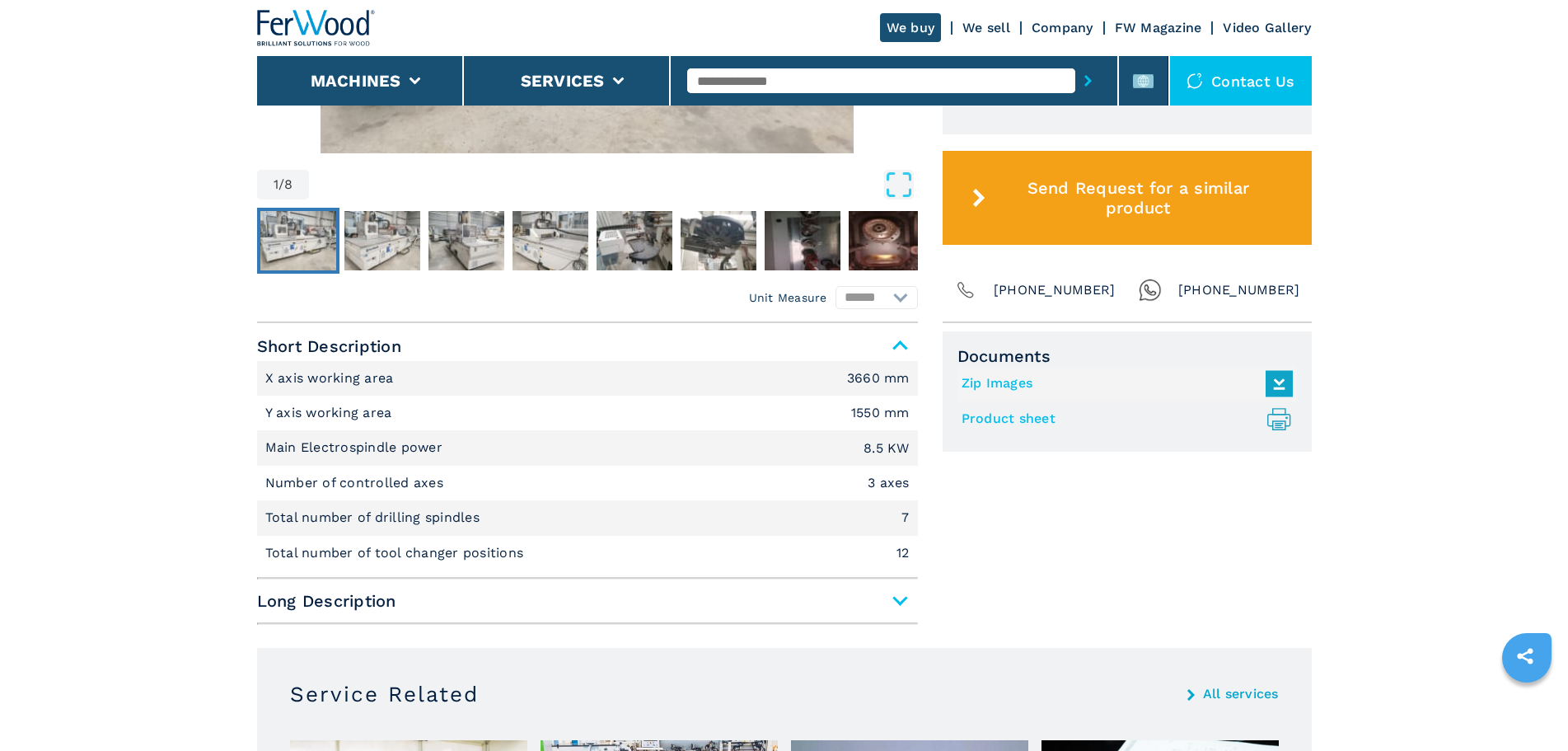
scroll to position [906, 0]
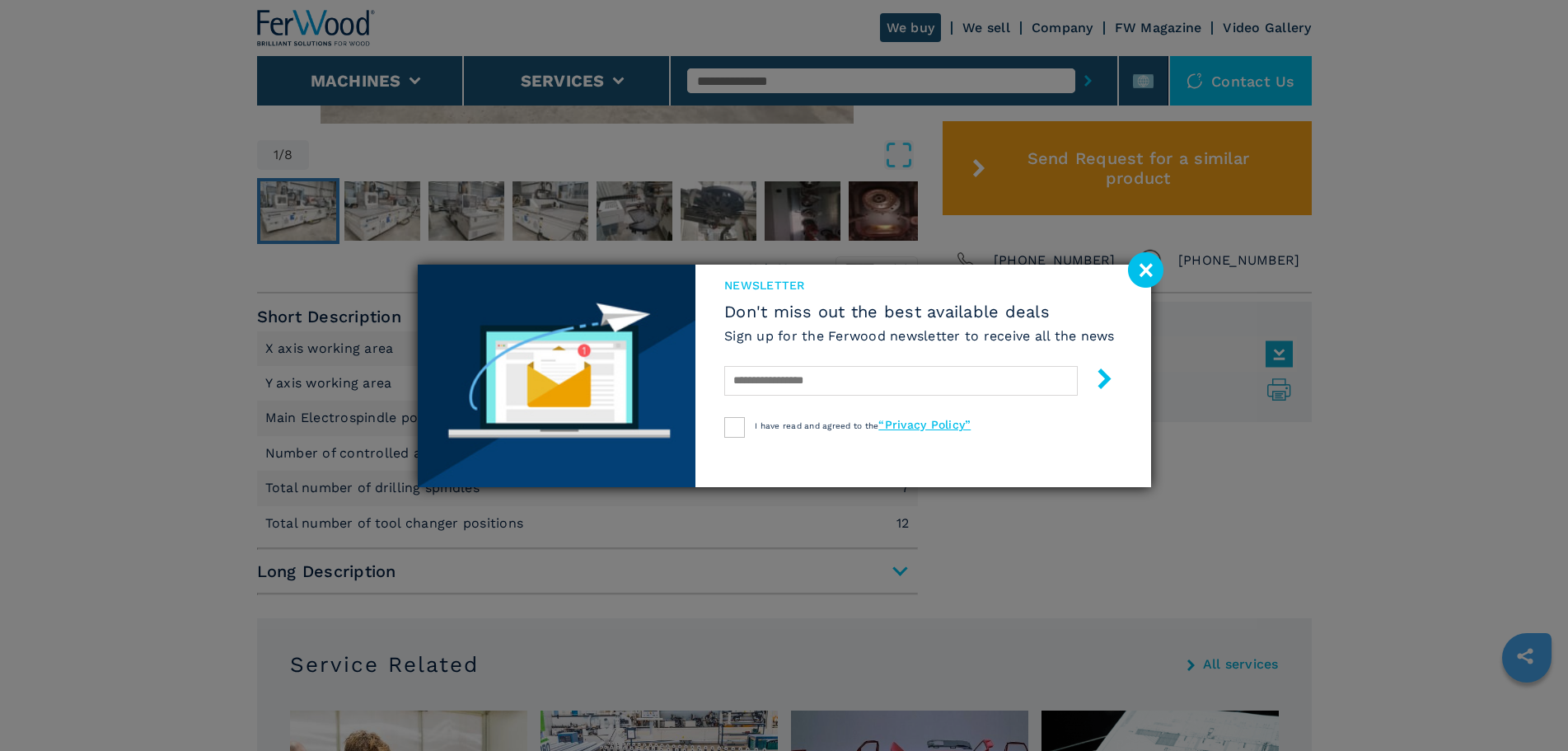
click at [1149, 274] on image at bounding box center [1145, 270] width 35 height 35
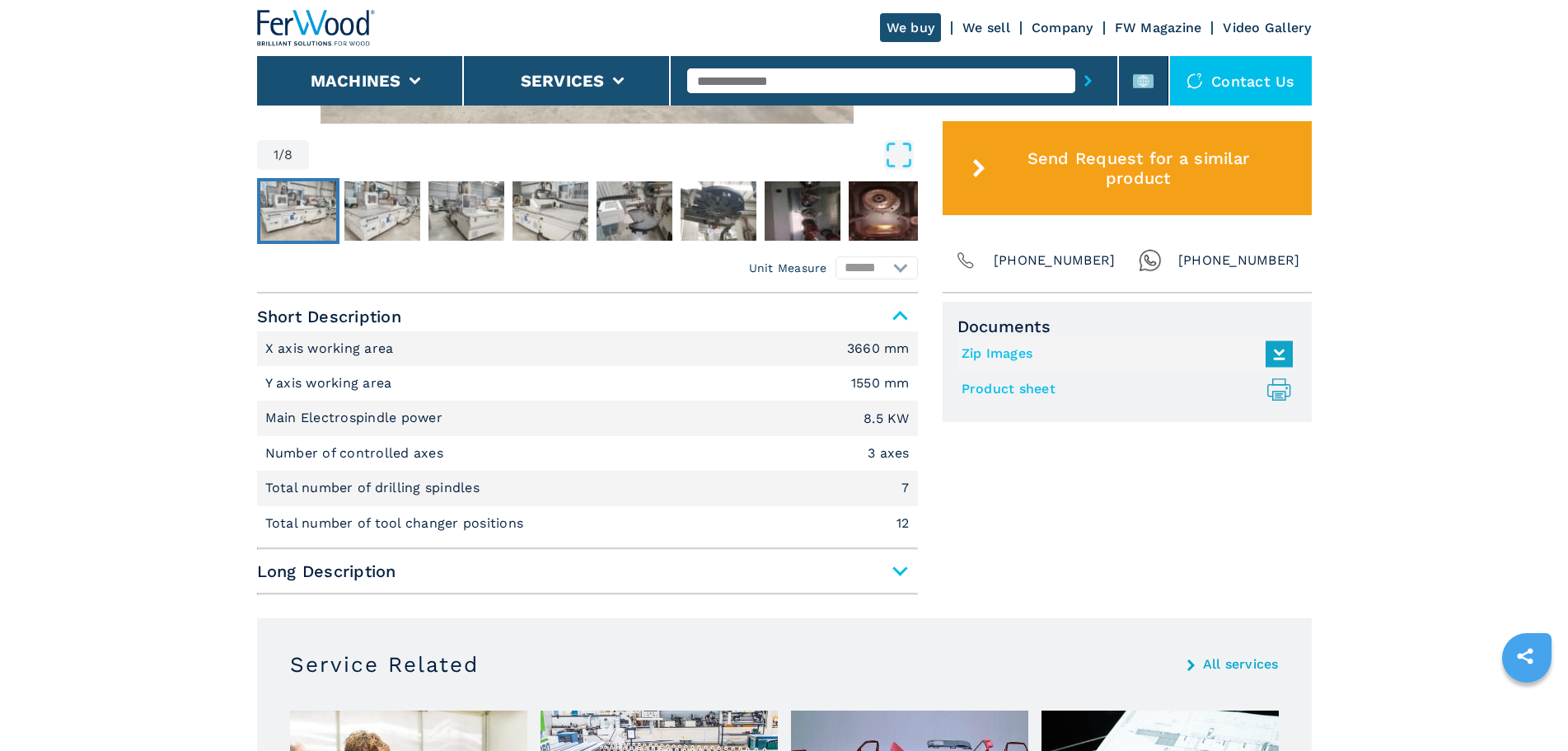
click at [901, 570] on span "Long Description" at bounding box center [587, 571] width 661 height 30
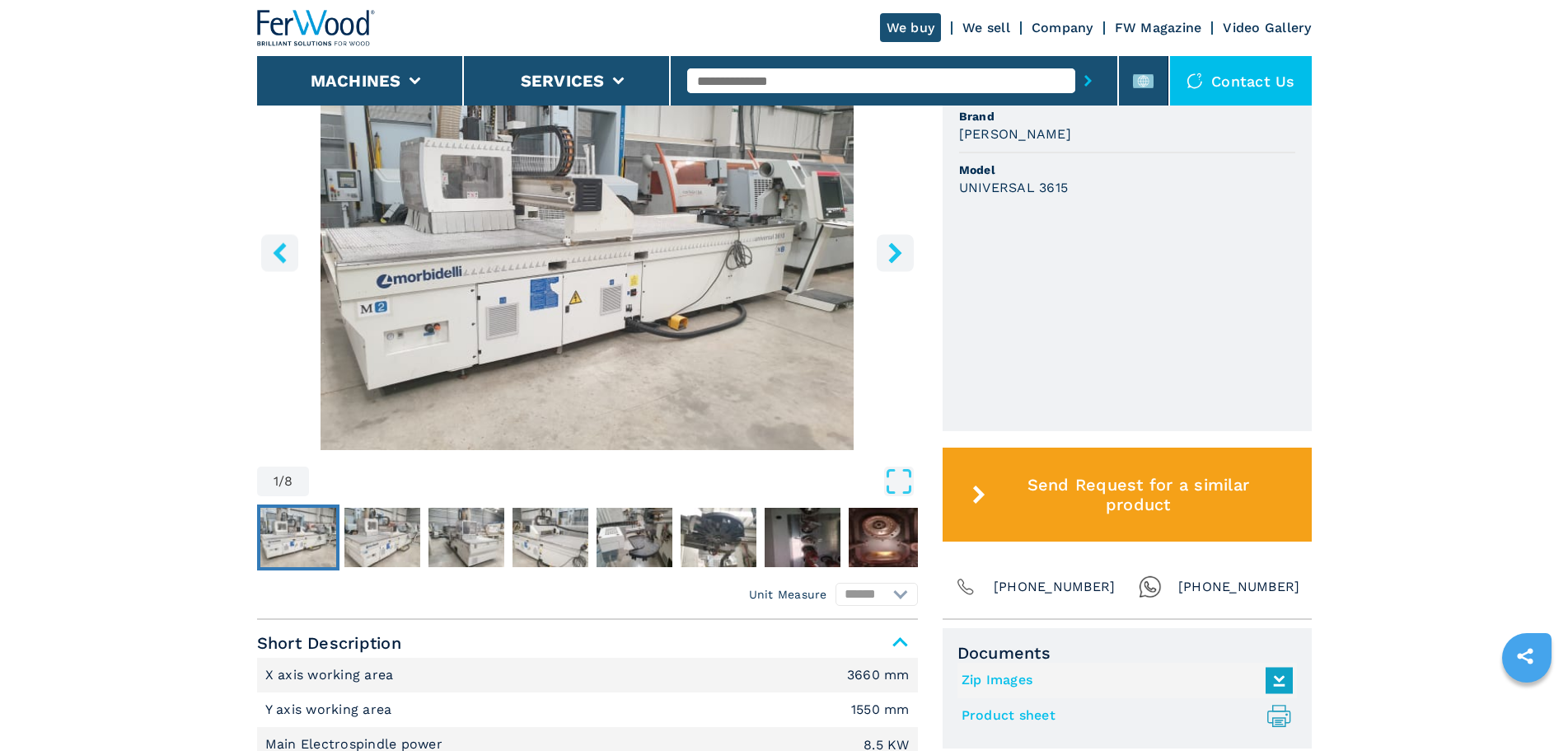
scroll to position [576, 0]
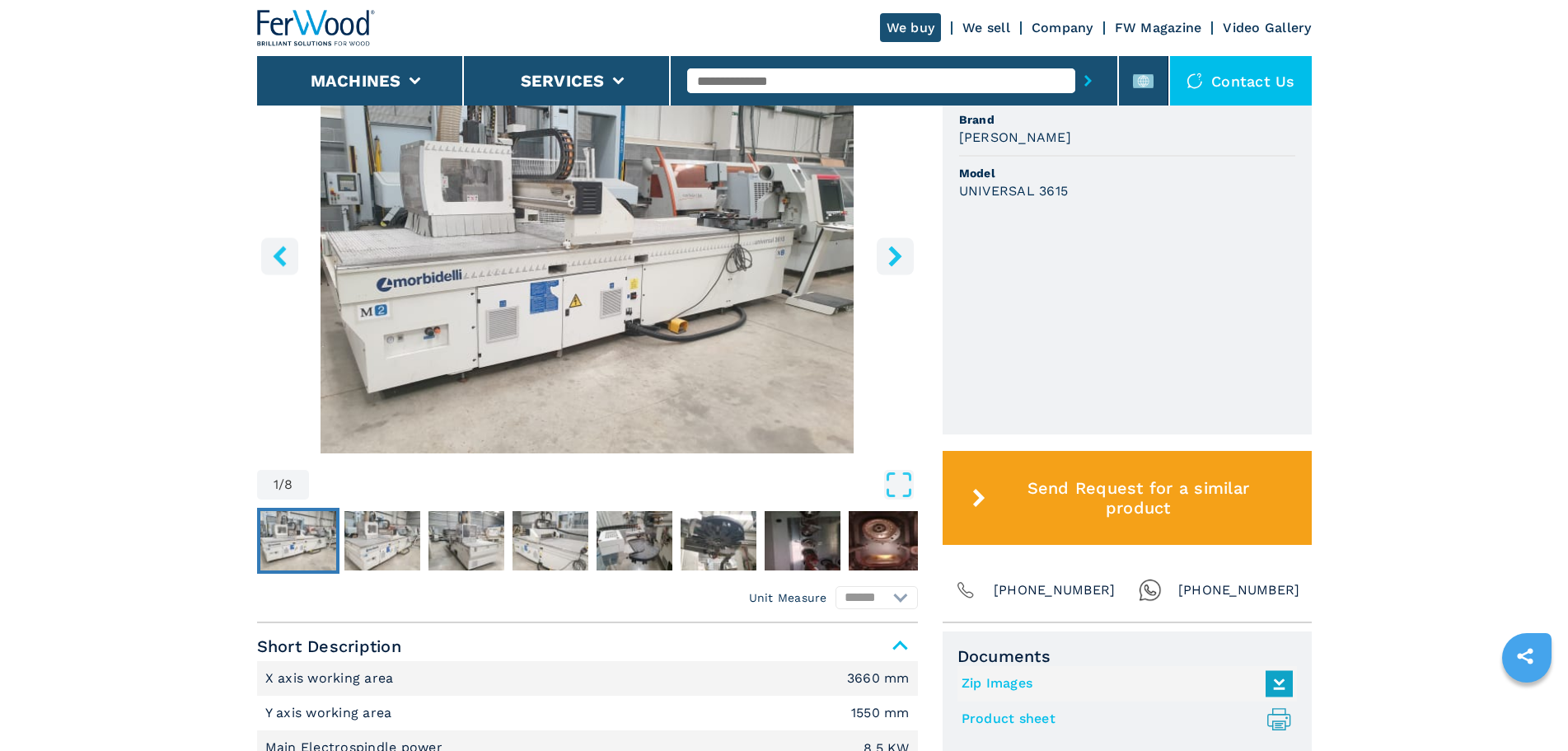
click at [776, 303] on img "Go to Slide 1" at bounding box center [587, 253] width 661 height 400
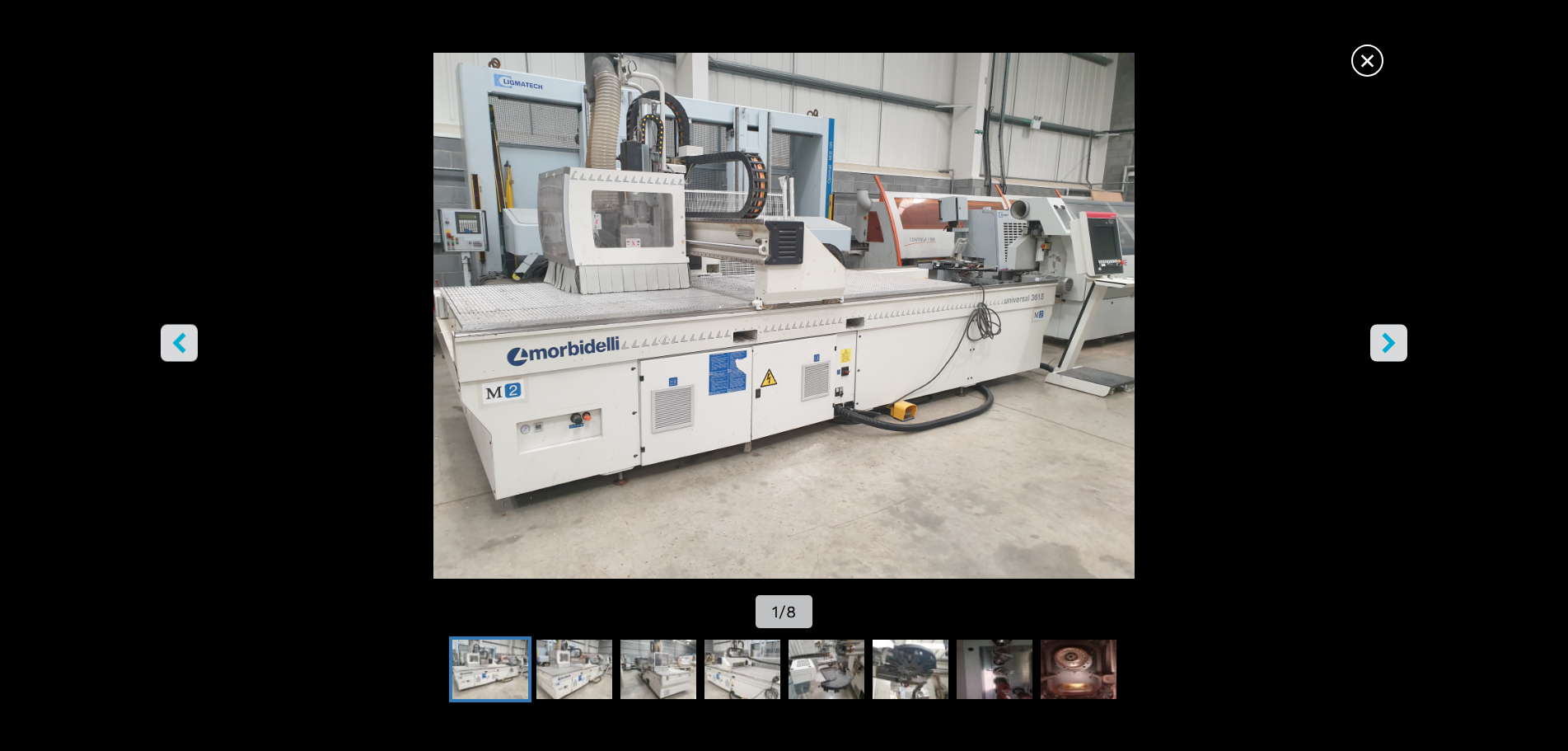
click at [1402, 340] on button "right-button" at bounding box center [1389, 342] width 37 height 37
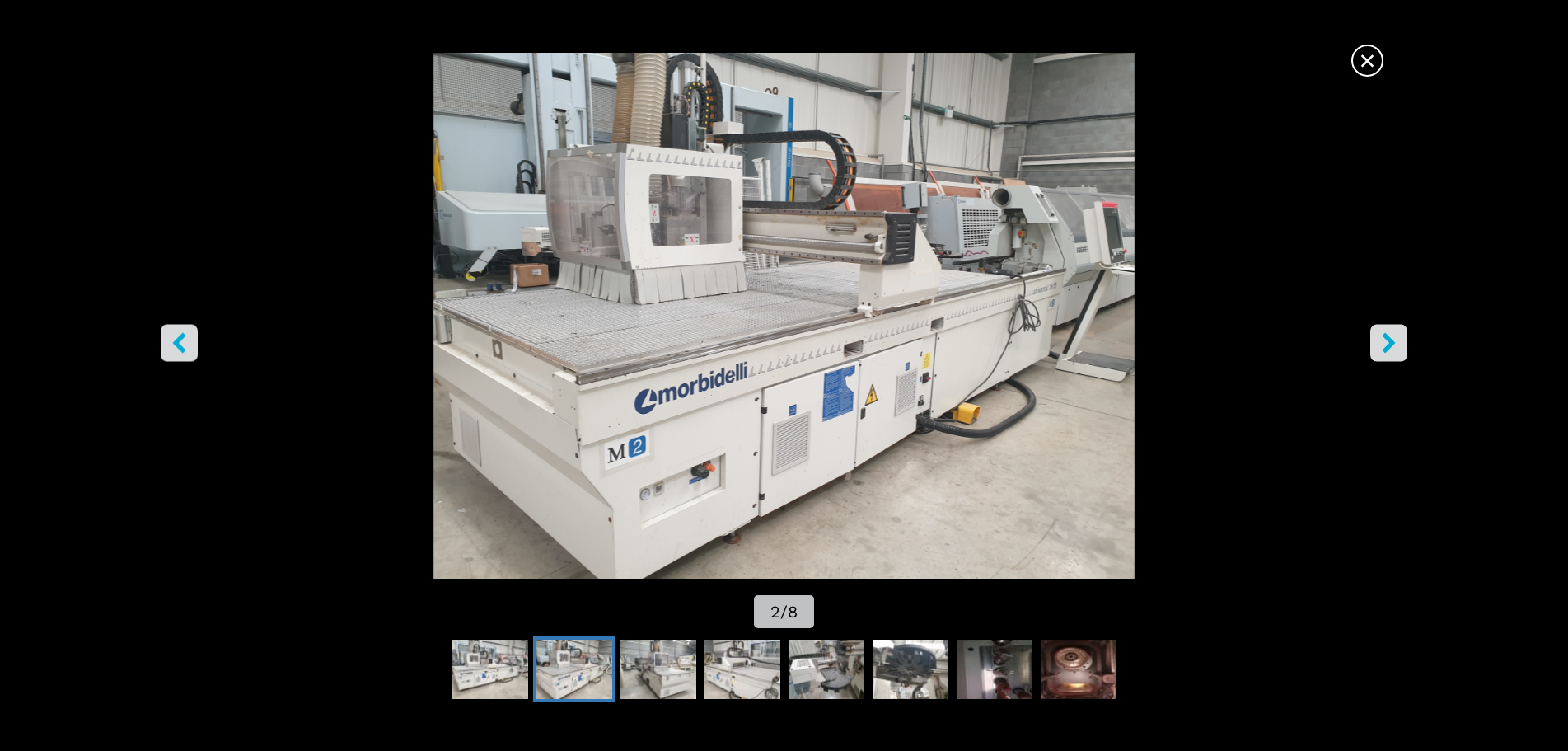
click at [1390, 342] on icon "right-button" at bounding box center [1389, 341] width 13 height 20
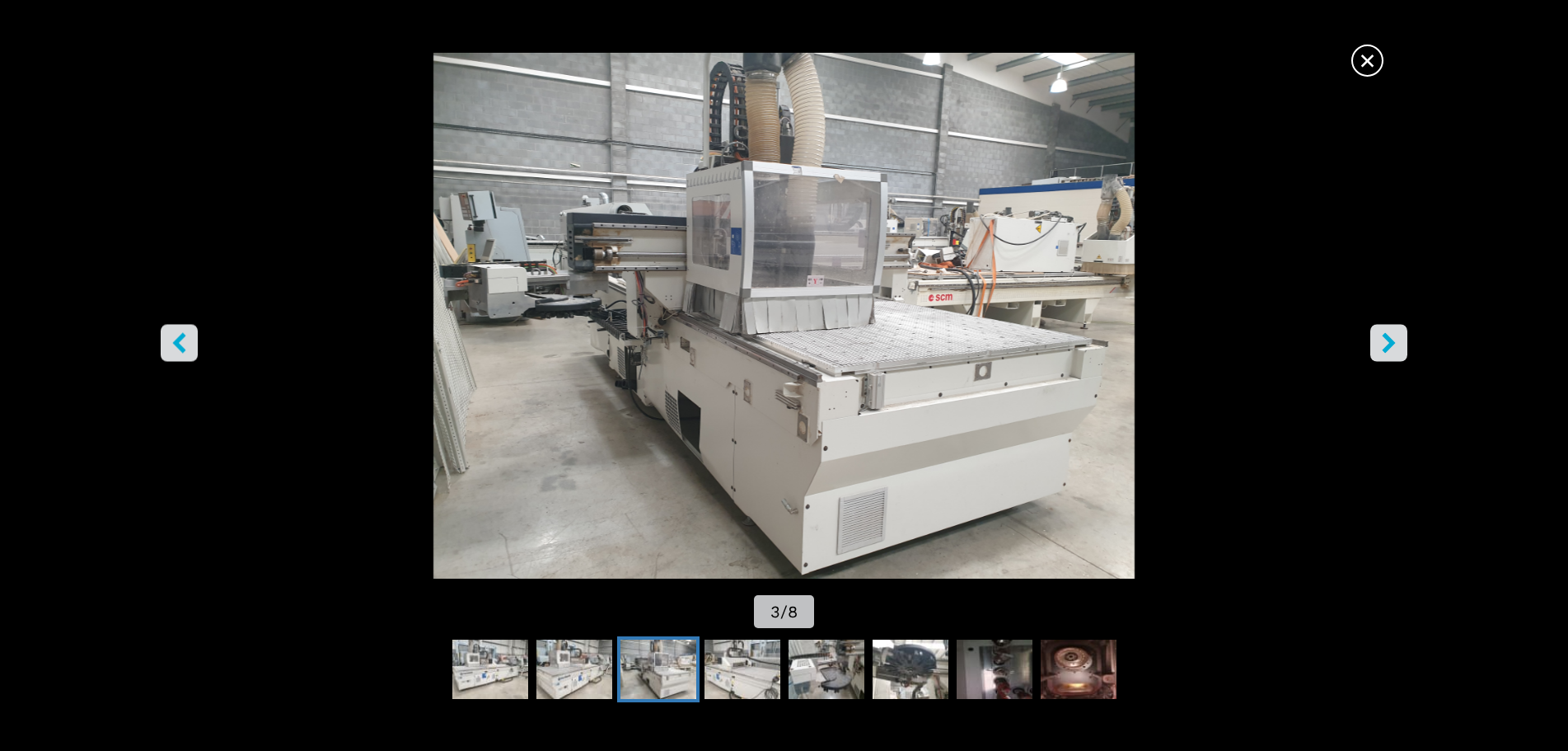
click at [1390, 342] on icon "right-button" at bounding box center [1389, 341] width 13 height 20
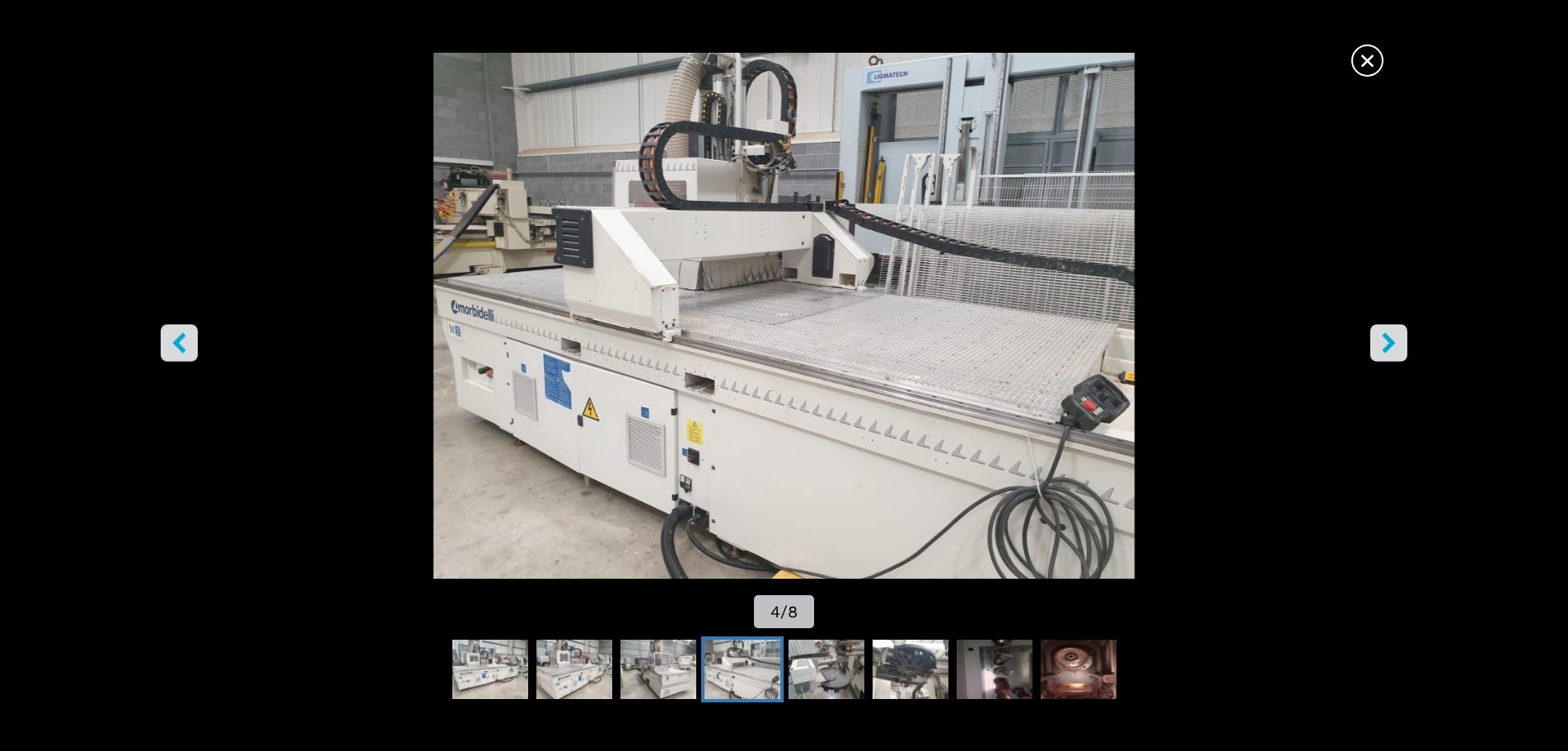
click at [1390, 343] on icon "right-button" at bounding box center [1389, 341] width 13 height 20
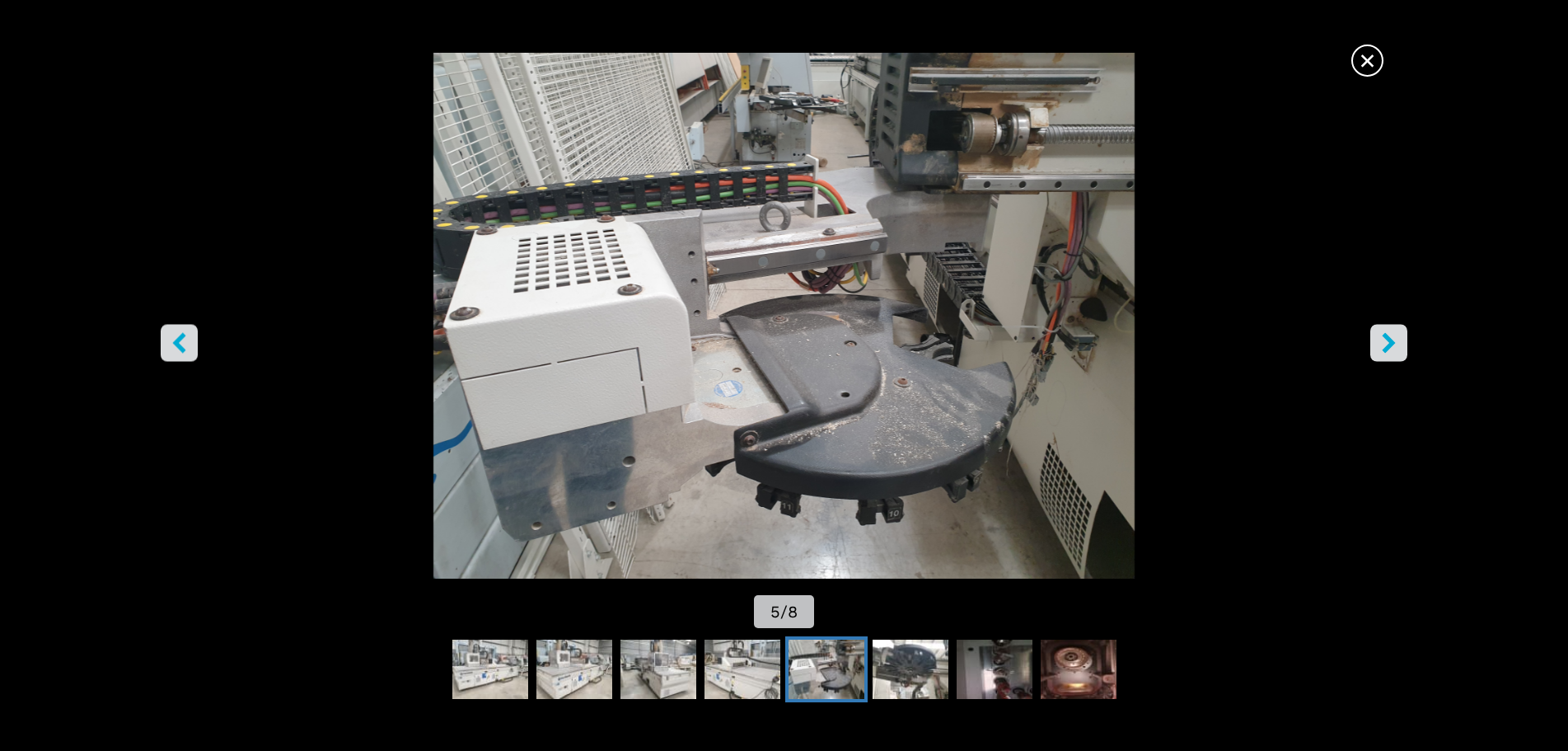
click at [1390, 343] on icon "right-button" at bounding box center [1389, 341] width 13 height 20
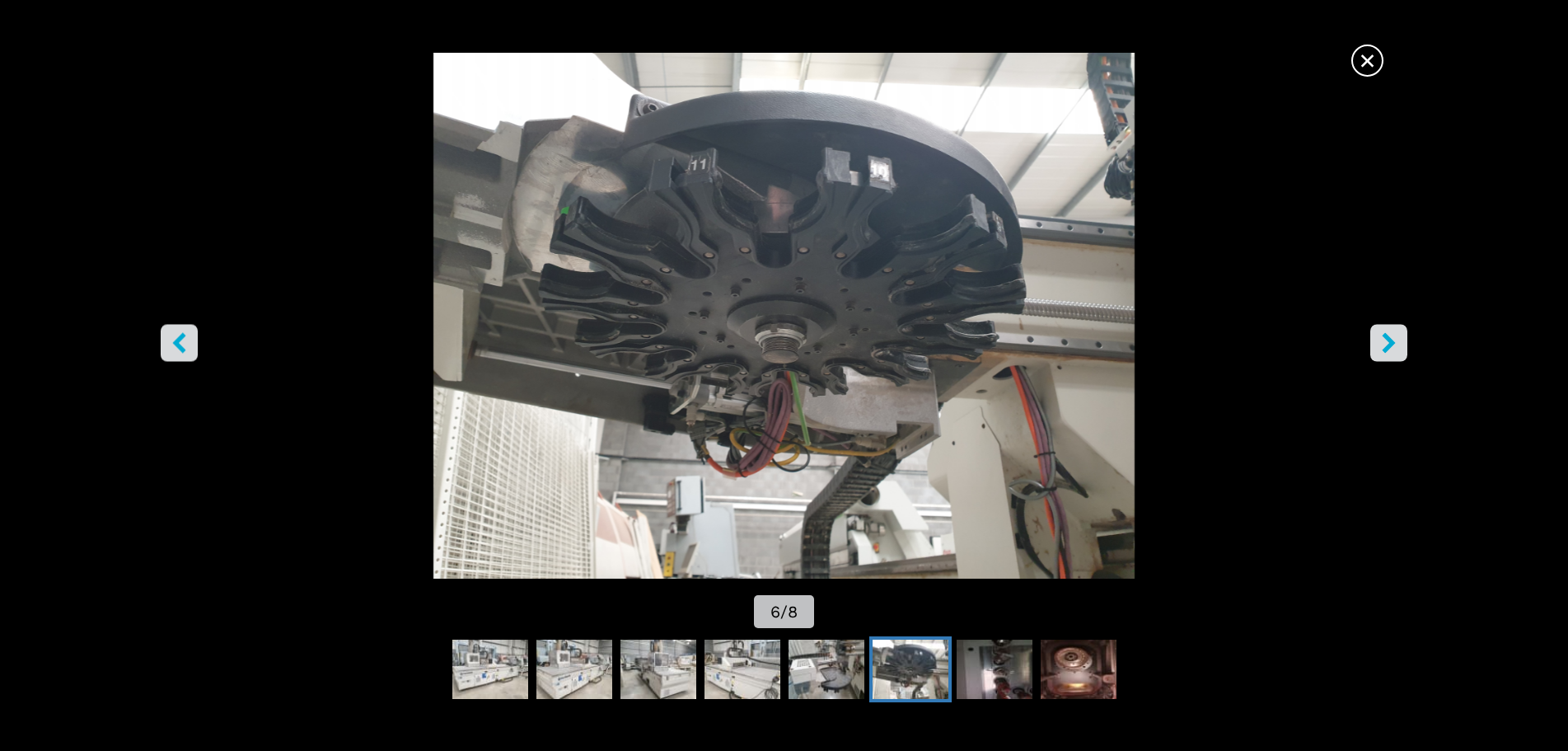
click at [1390, 343] on icon "right-button" at bounding box center [1389, 341] width 13 height 20
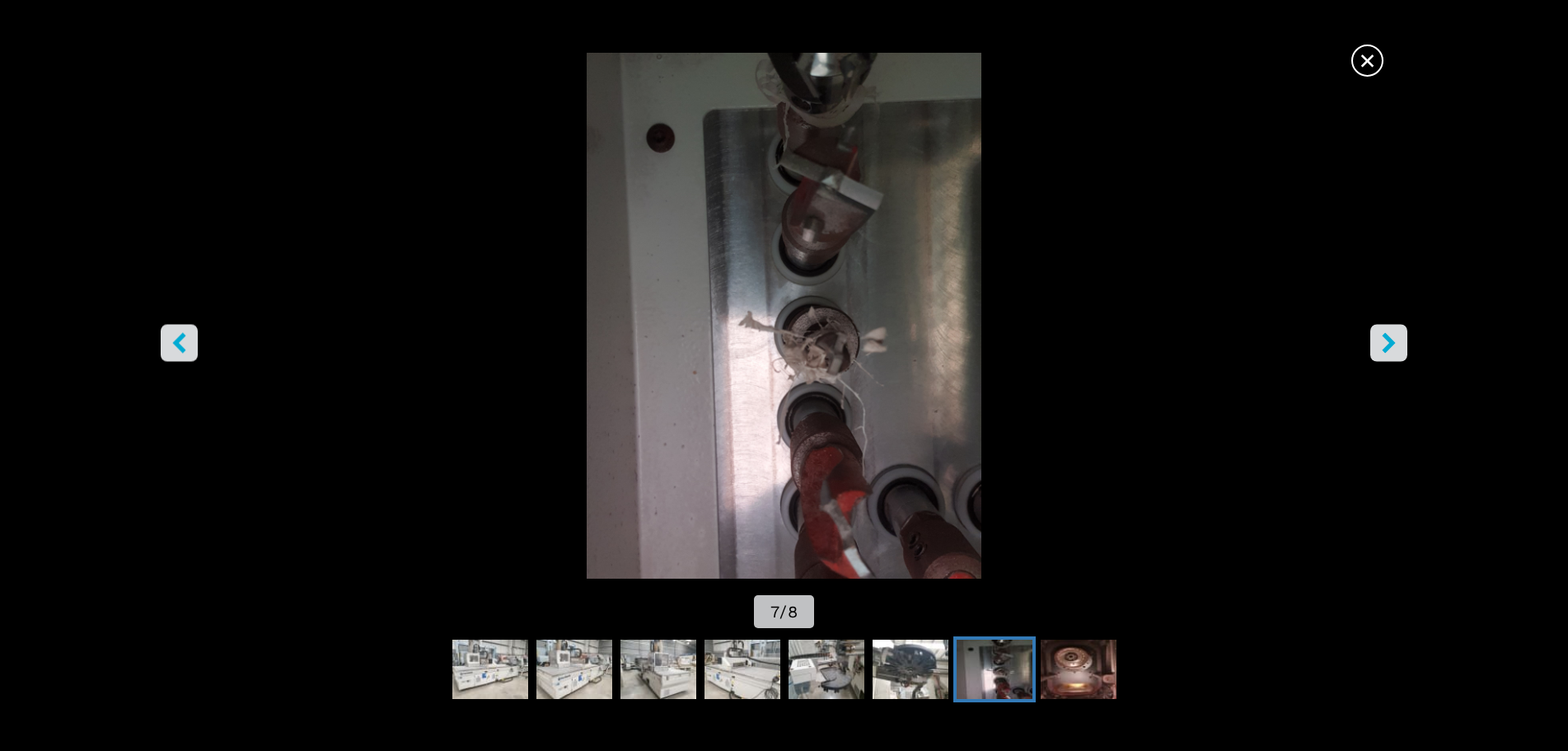
click at [1390, 343] on icon "right-button" at bounding box center [1389, 341] width 13 height 20
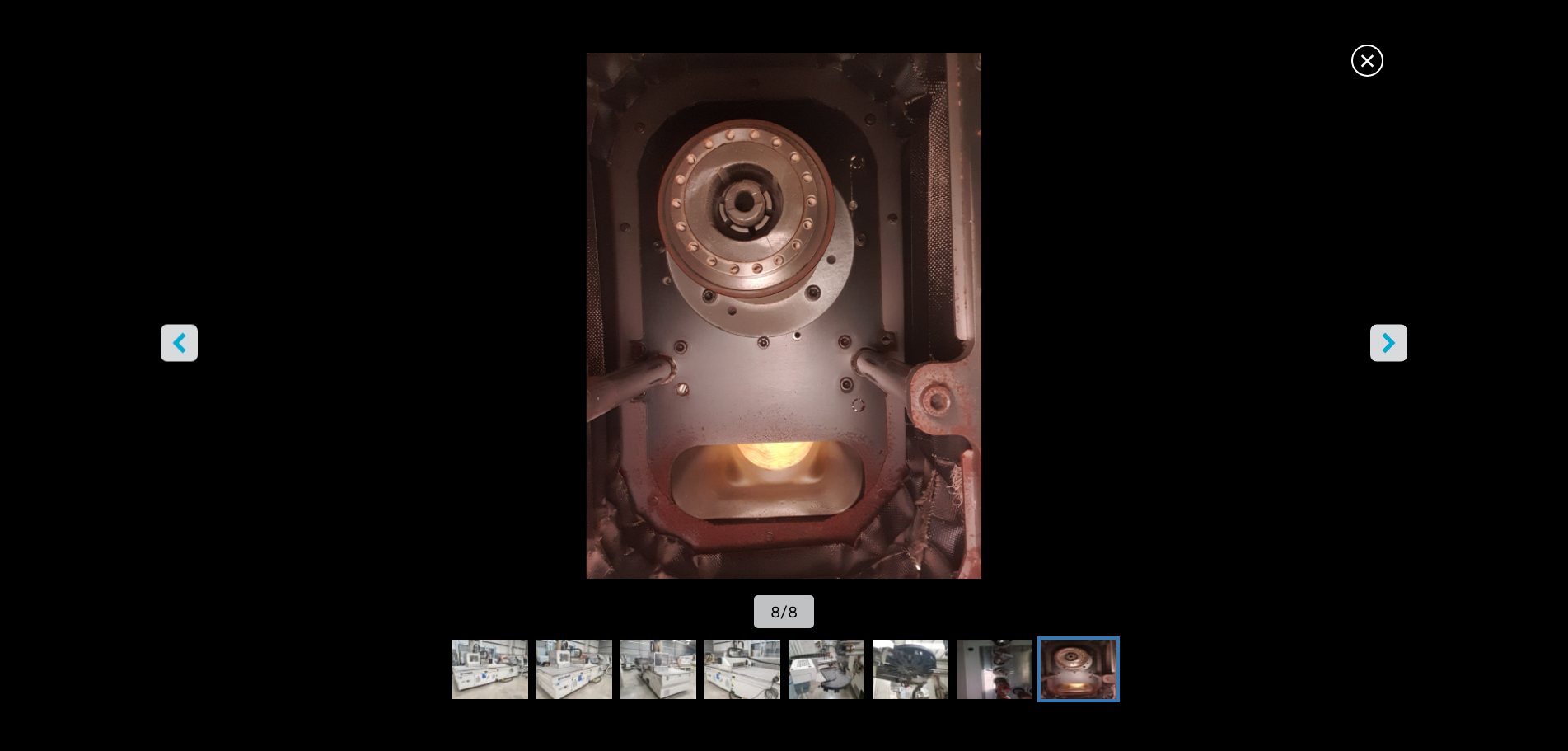
click at [1390, 343] on icon "right-button" at bounding box center [1389, 341] width 13 height 20
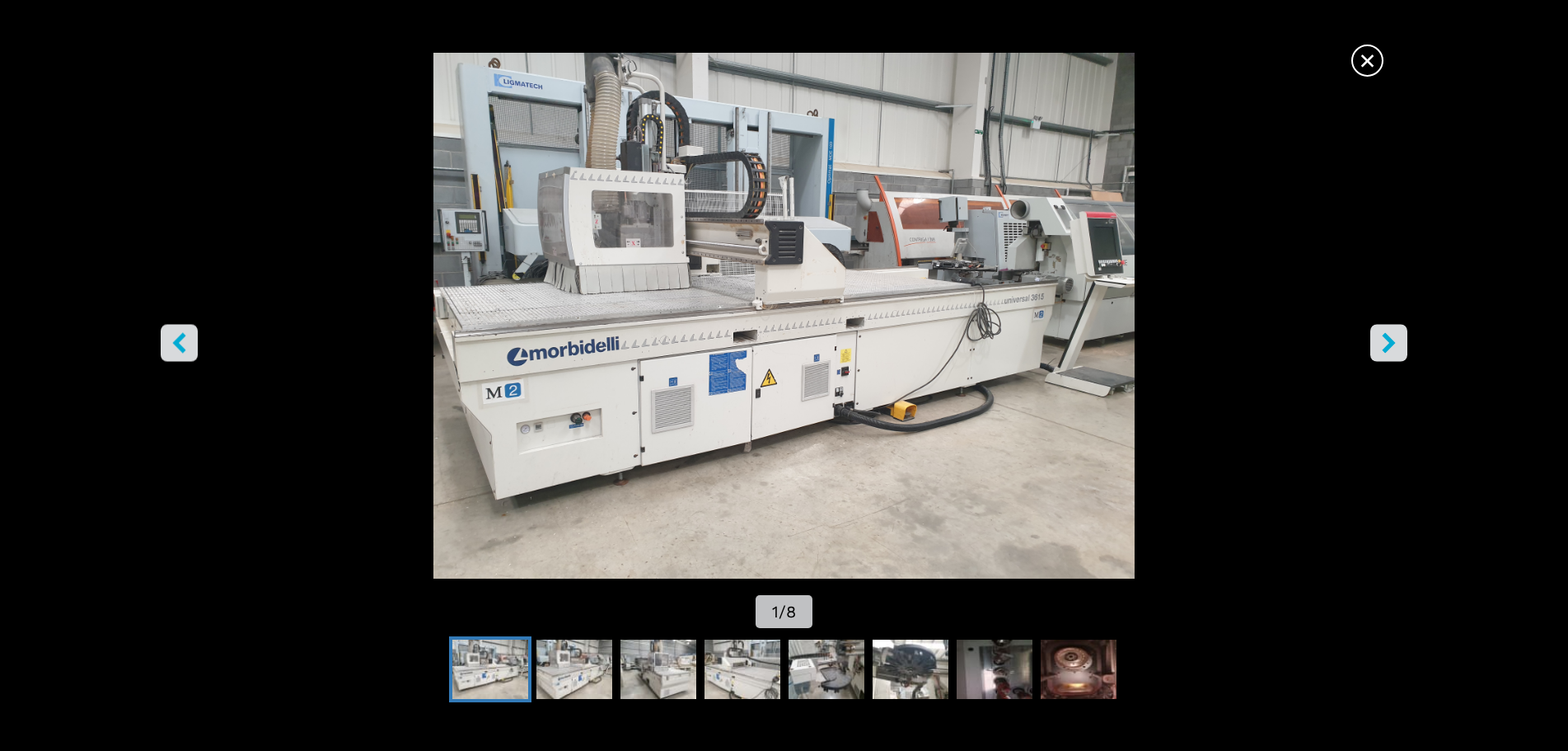
click at [1390, 343] on icon "right-button" at bounding box center [1389, 341] width 13 height 20
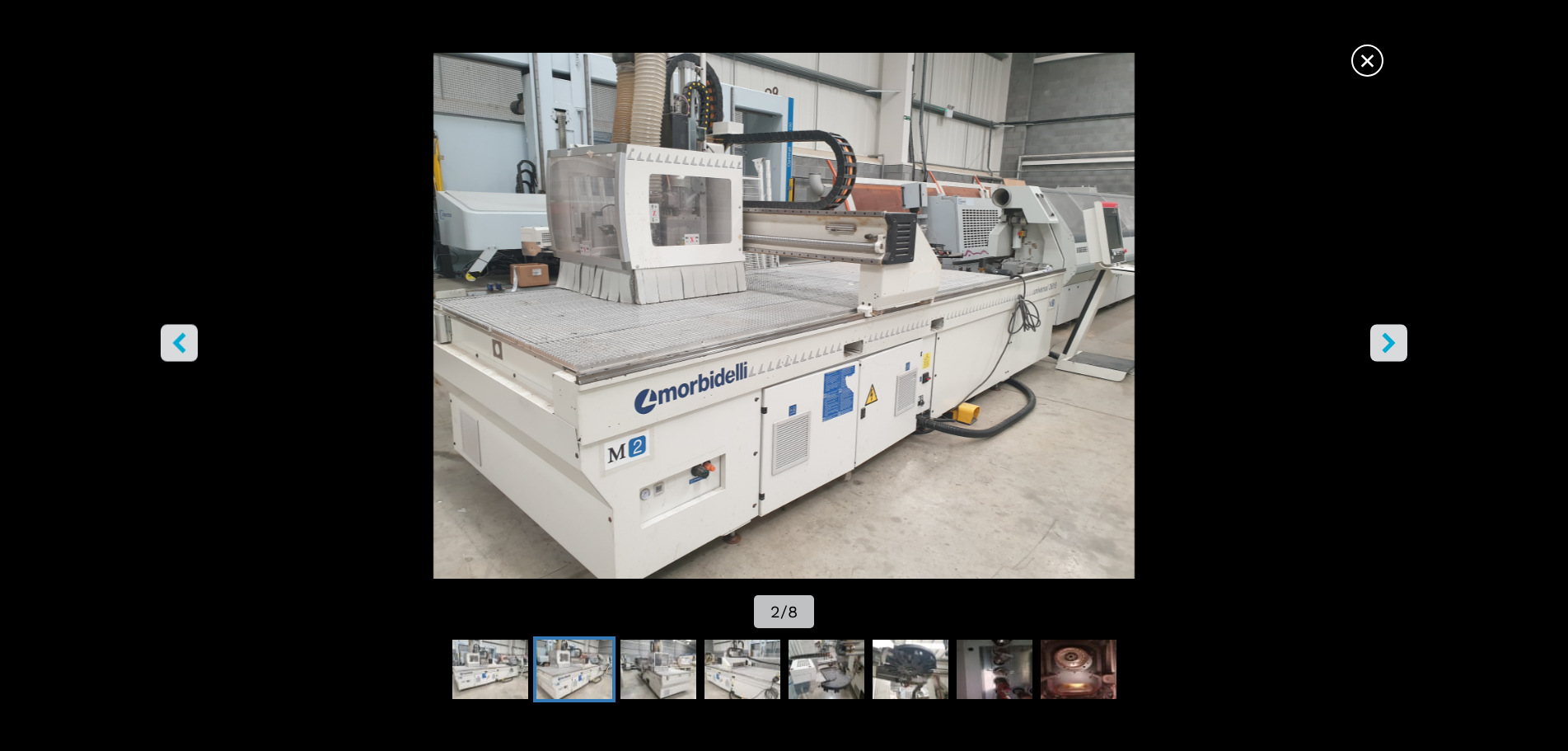
click at [1390, 343] on icon "right-button" at bounding box center [1389, 341] width 13 height 20
